Goal: Entertainment & Leisure: Consume media (video, audio)

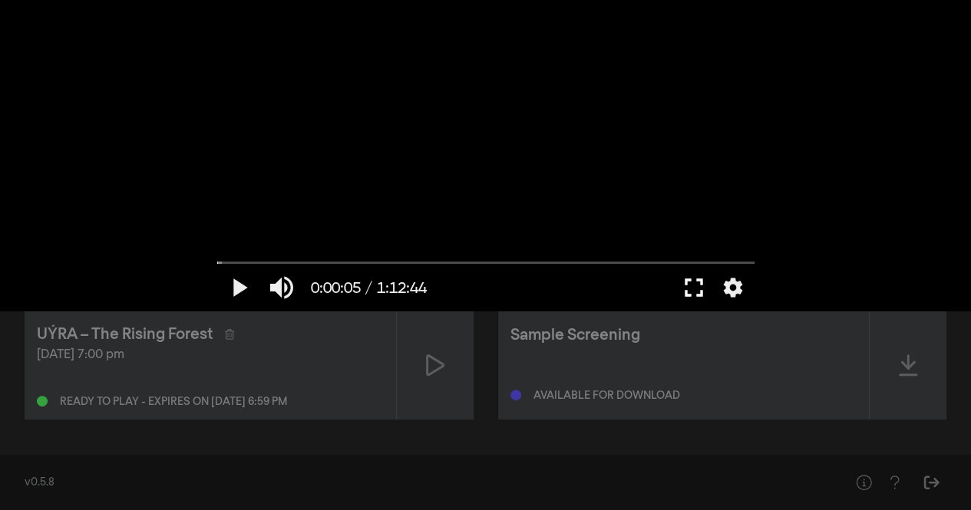
click at [692, 285] on button "fullscreen" at bounding box center [693, 288] width 43 height 46
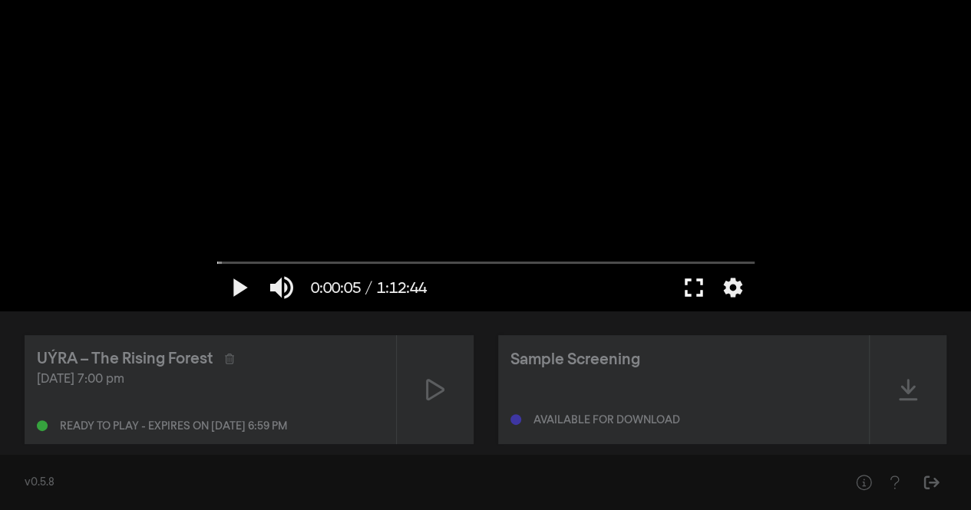
click at [687, 284] on button "fullscreen" at bounding box center [693, 288] width 43 height 46
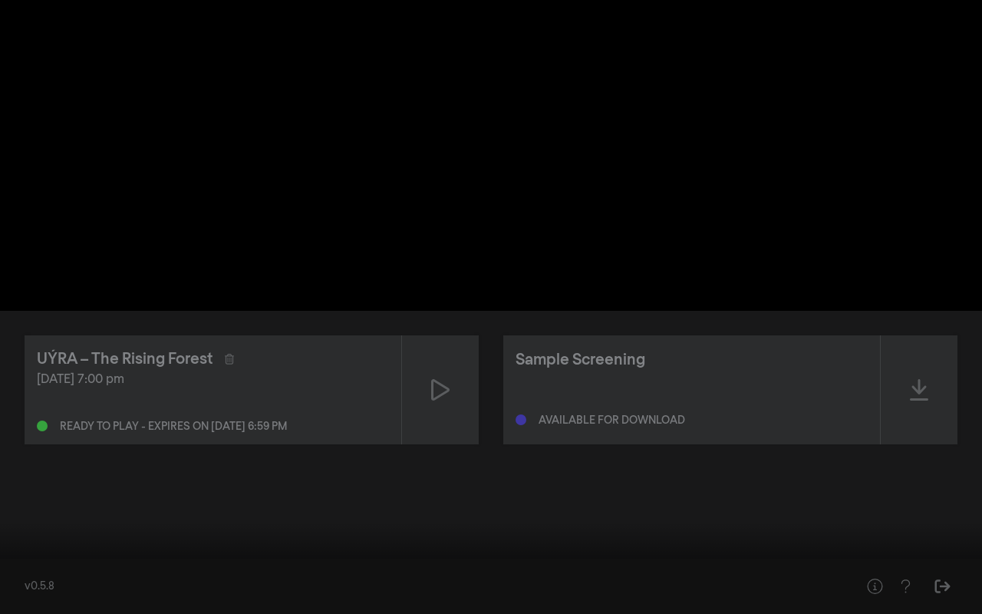
click at [23, 509] on button "play_arrow" at bounding box center [29, 591] width 43 height 46
type input "8.314997"
click at [963, 509] on button "settings" at bounding box center [952, 591] width 35 height 46
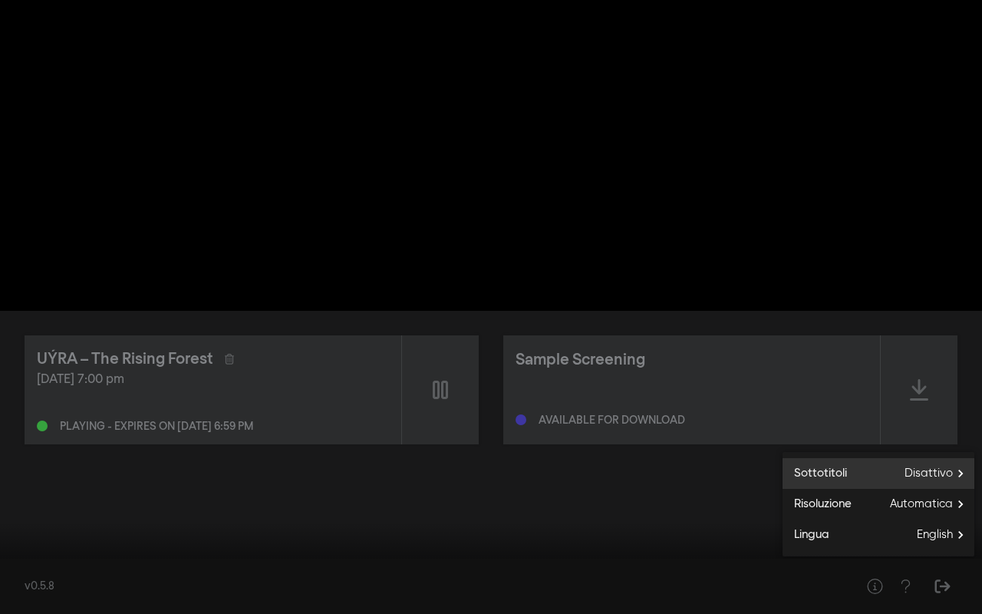
click at [956, 473] on span "Disattivo" at bounding box center [940, 473] width 70 height 23
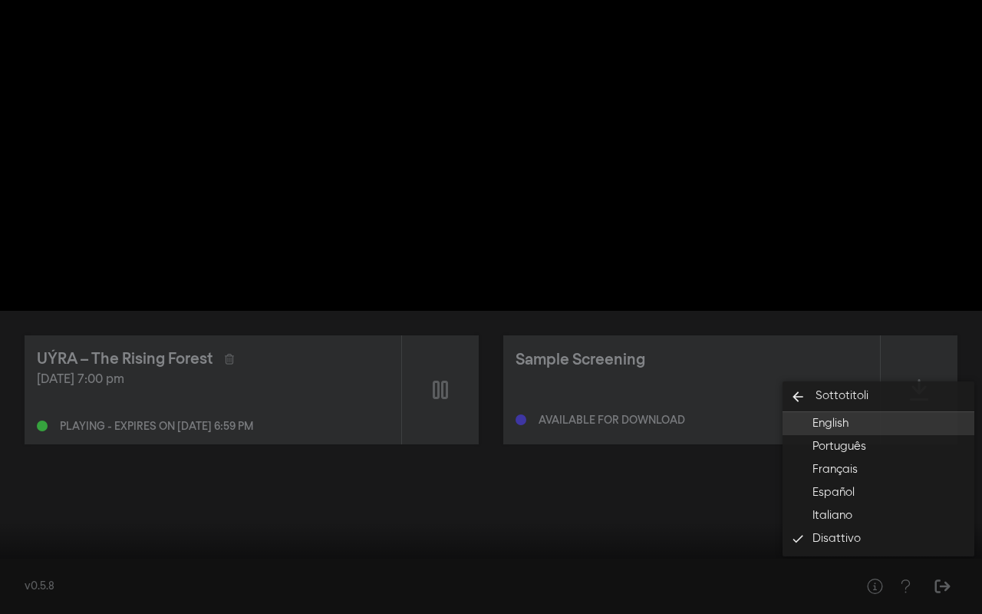
click at [851, 417] on button "English" at bounding box center [879, 423] width 192 height 23
click at [868, 318] on div at bounding box center [491, 307] width 982 height 614
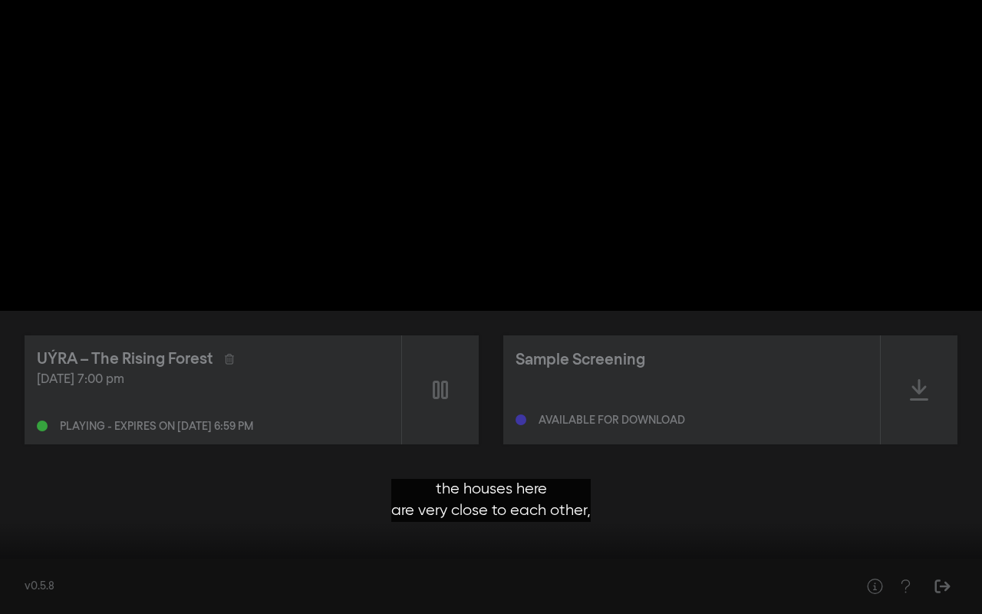
click at [957, 509] on button "settings" at bounding box center [952, 591] width 35 height 46
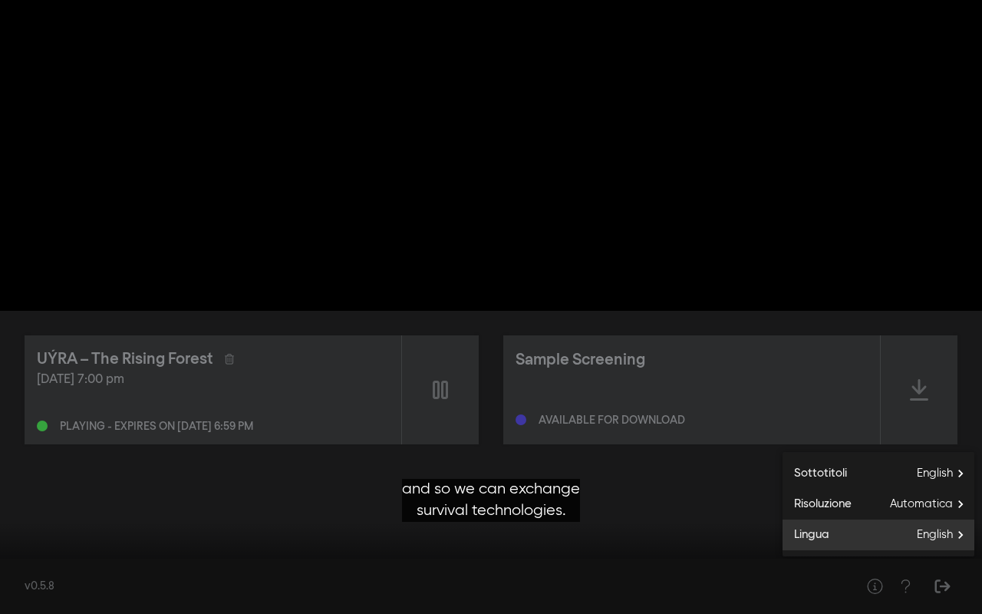
click at [959, 509] on span "English" at bounding box center [946, 534] width 58 height 23
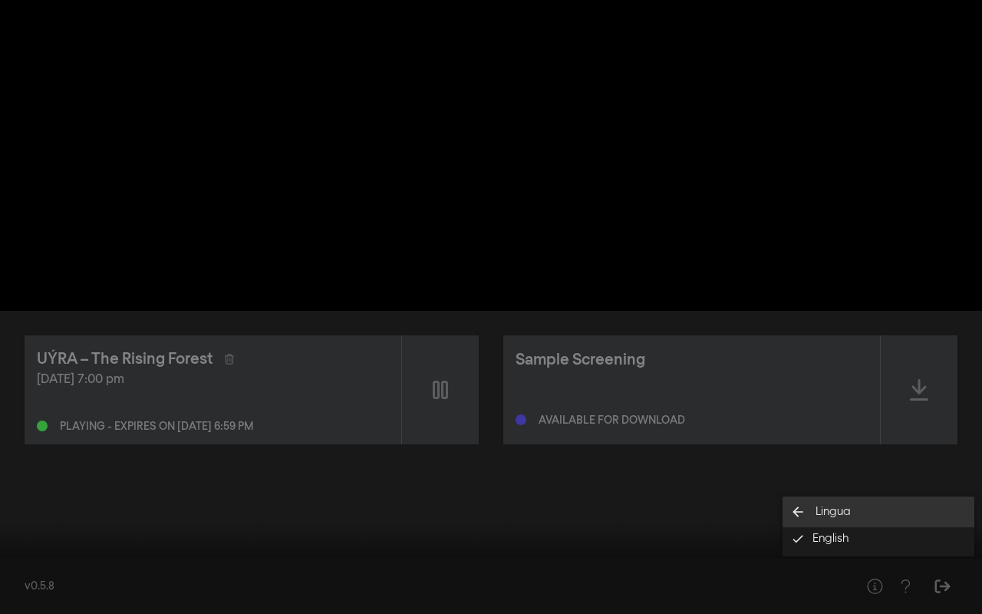
click at [855, 503] on button "arrow_back Lingua" at bounding box center [879, 511] width 192 height 31
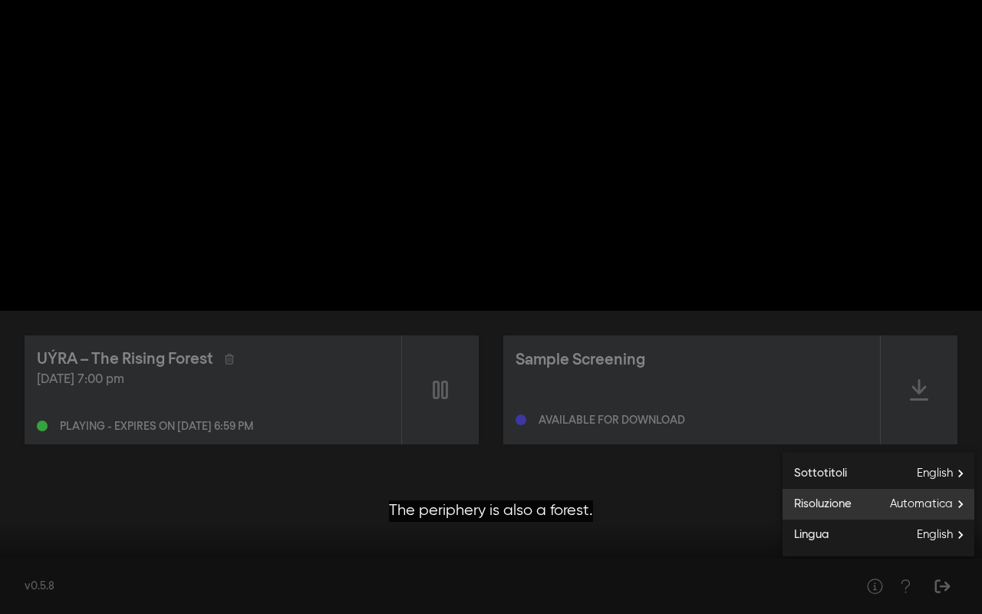
click at [930, 495] on span "Automatica" at bounding box center [932, 504] width 84 height 23
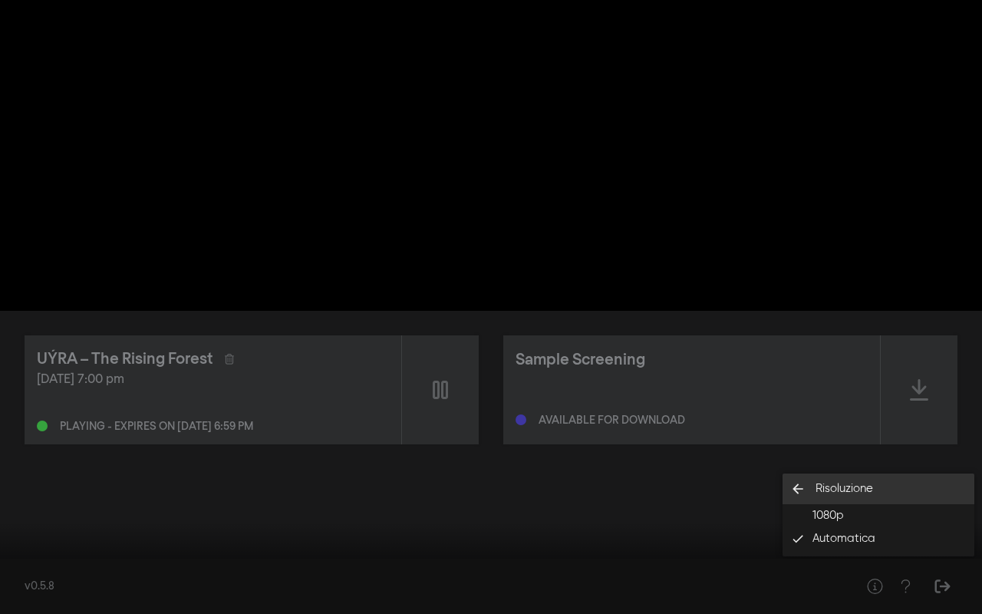
click at [804, 486] on icon "arrow_back" at bounding box center [798, 488] width 31 height 15
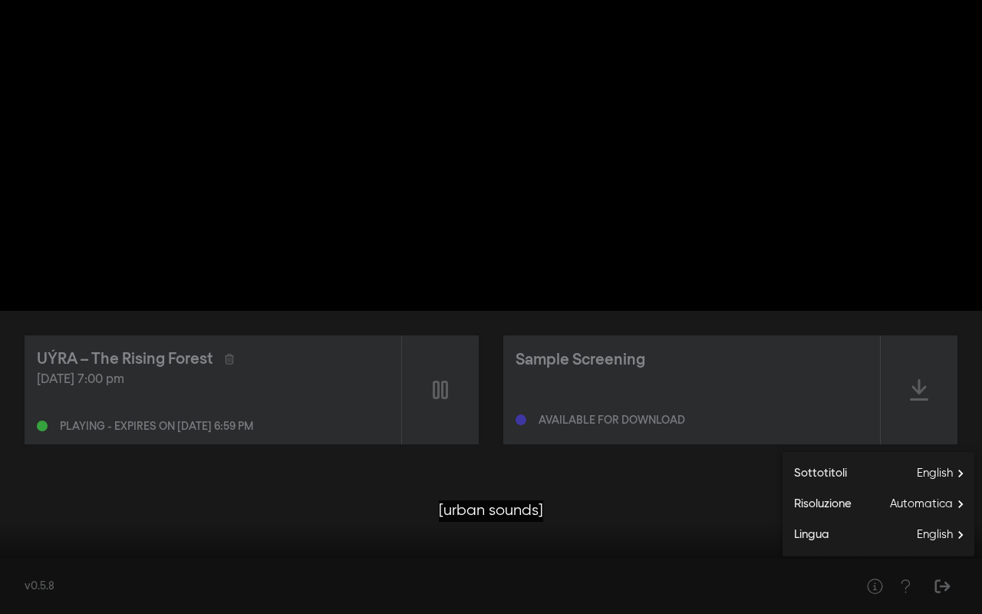
click at [809, 372] on div at bounding box center [491, 307] width 982 height 614
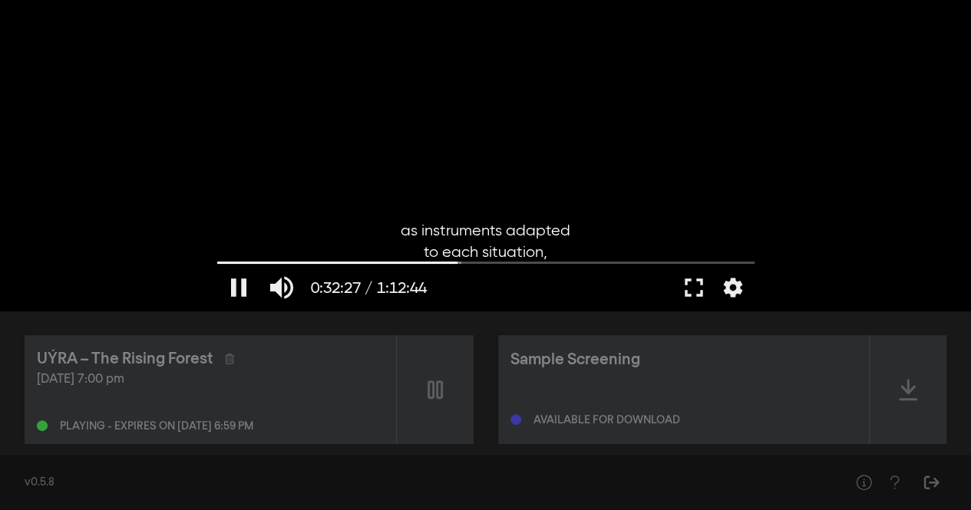
click at [447, 119] on div at bounding box center [485, 155] width 552 height 311
click at [600, 147] on div at bounding box center [485, 155] width 552 height 311
click at [551, 181] on div at bounding box center [485, 155] width 552 height 311
click at [878, 135] on div "play_arrow 0:32:29 / 1:12:44 volume_up fullscreen settings closed_caption Sotto…" at bounding box center [485, 155] width 971 height 311
click at [535, 155] on div at bounding box center [485, 155] width 552 height 311
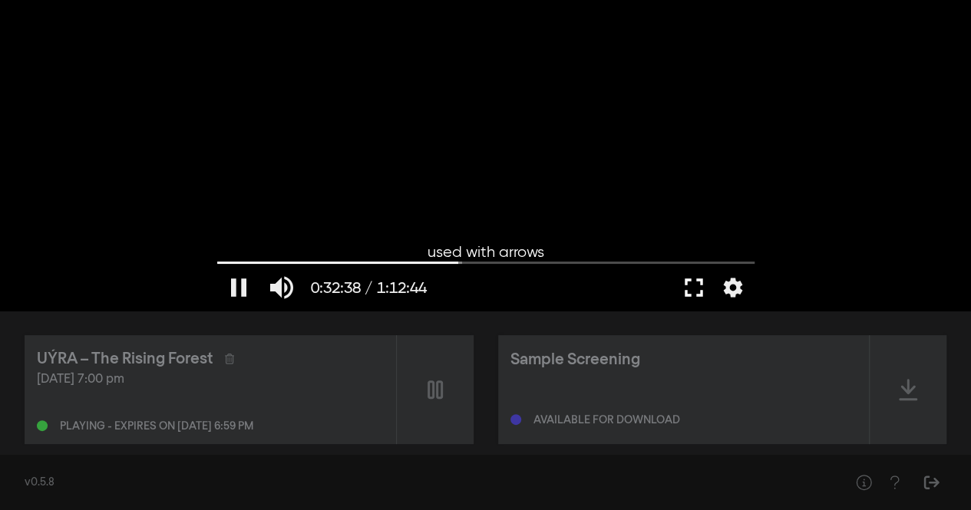
click at [687, 282] on button "fullscreen" at bounding box center [693, 288] width 43 height 46
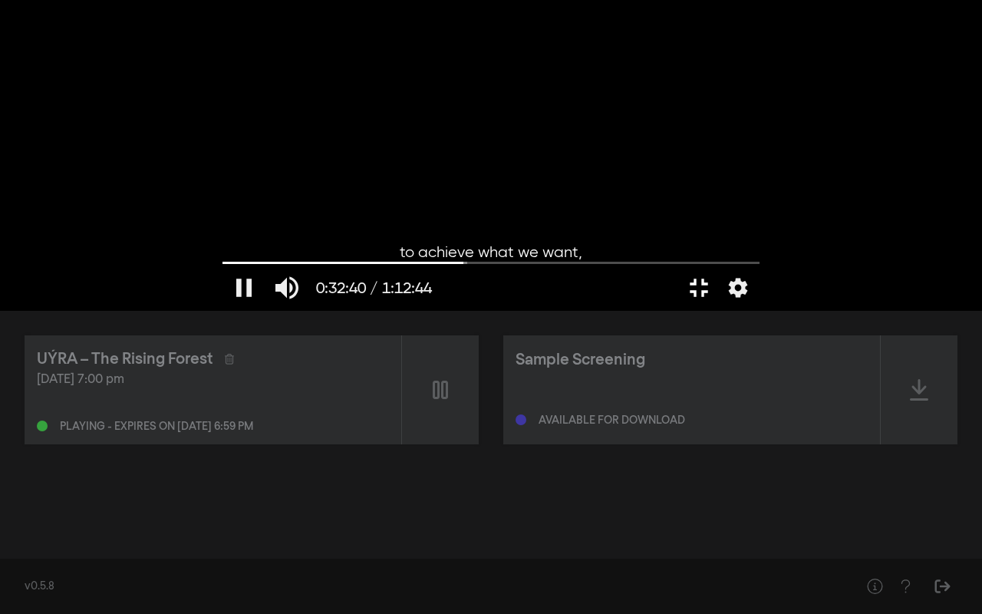
type input "1960.316584"
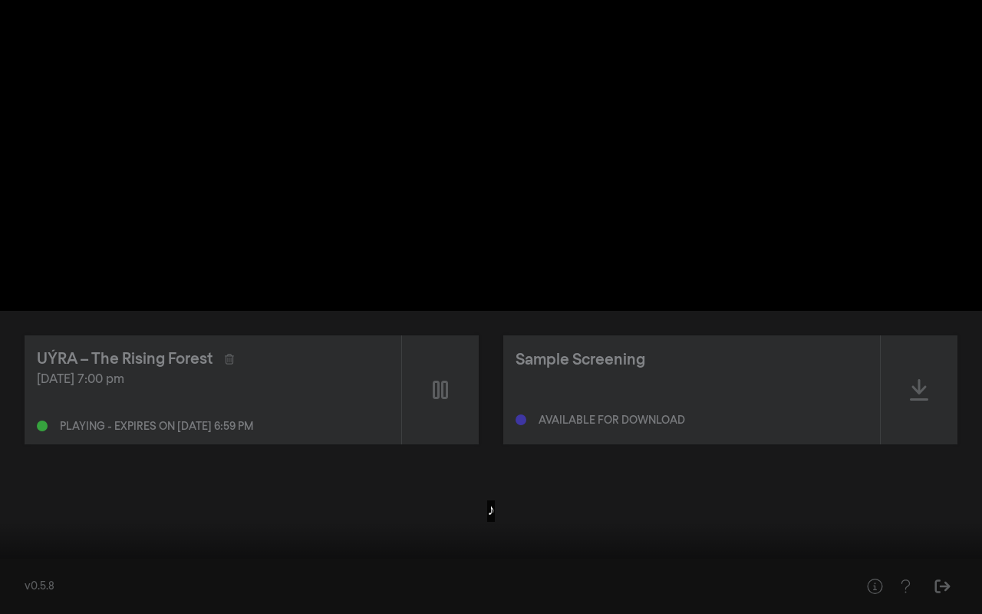
click at [270, 12] on div at bounding box center [491, 307] width 982 height 614
click at [29, 509] on button "play_arrow" at bounding box center [29, 591] width 43 height 46
type input "4364.202666"
